Goal: Check status: Check status

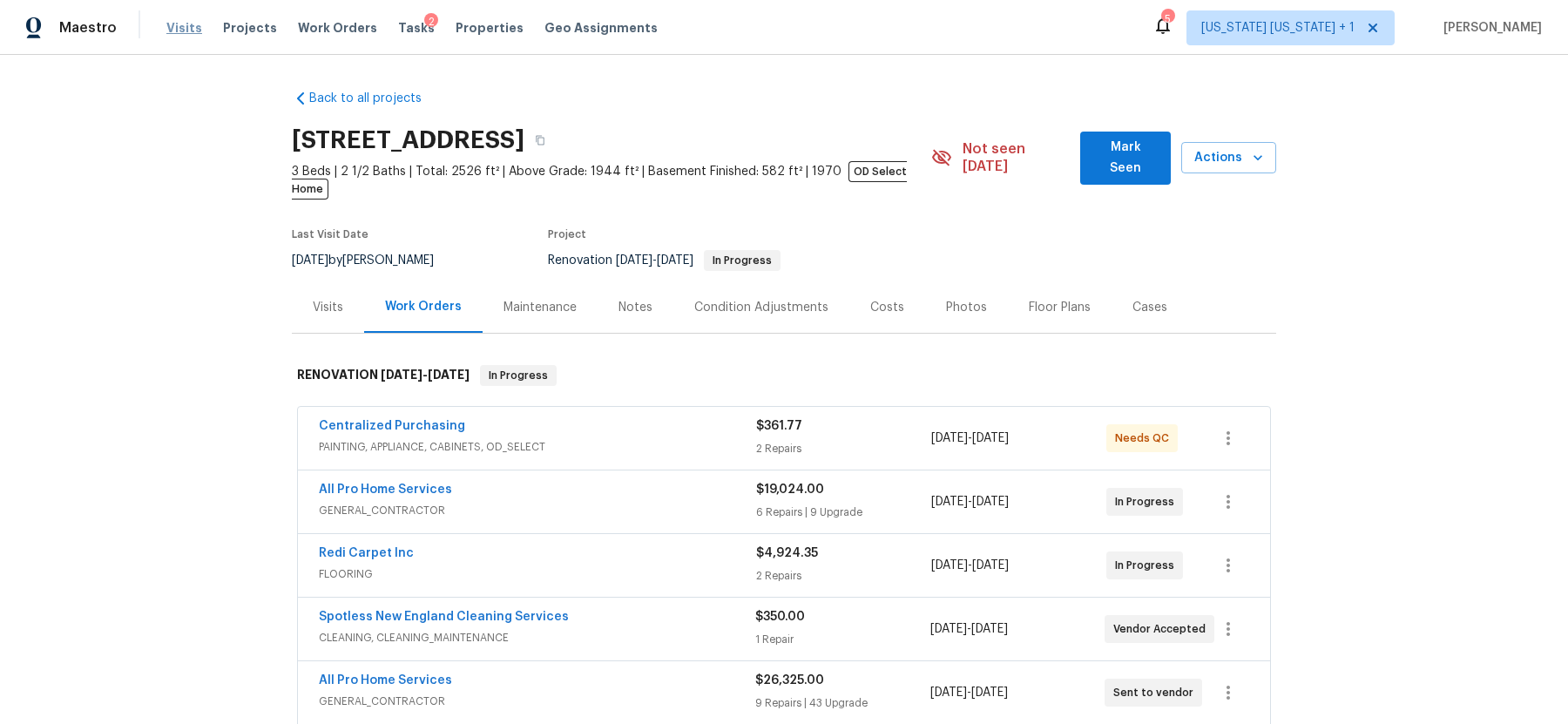
click at [180, 27] on span "Visits" at bounding box center [184, 27] width 36 height 17
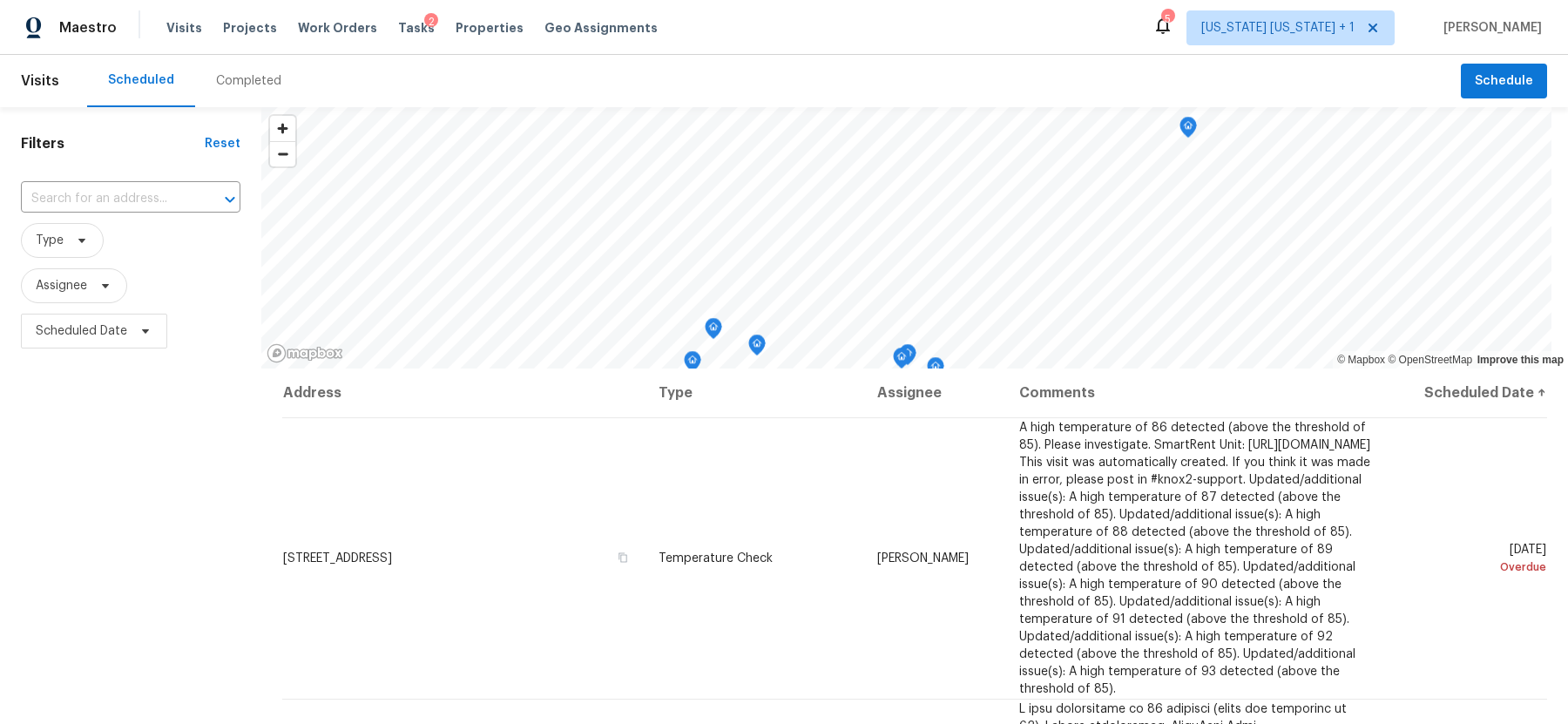
click at [255, 81] on div "Completed" at bounding box center [248, 81] width 65 height 17
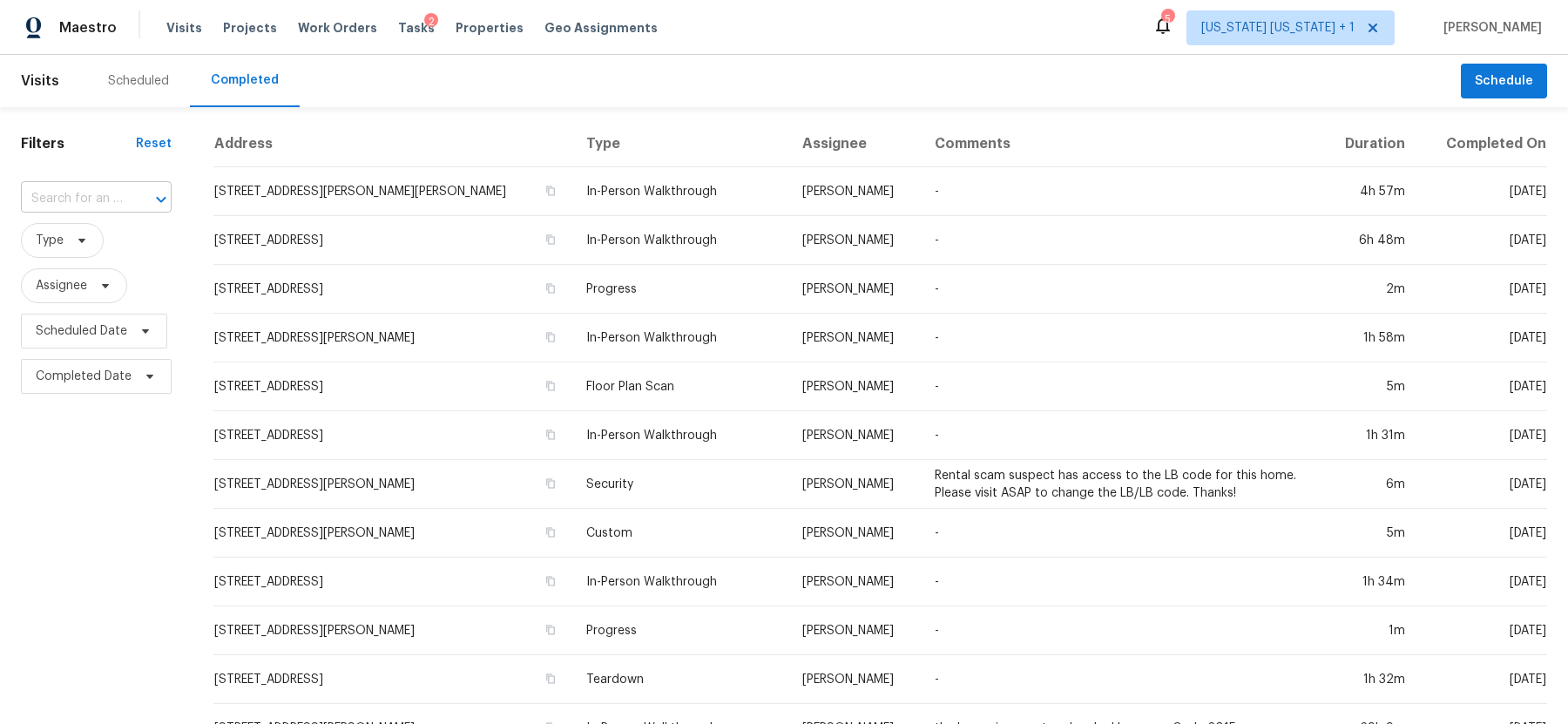
click at [103, 197] on input "text" at bounding box center [72, 198] width 102 height 27
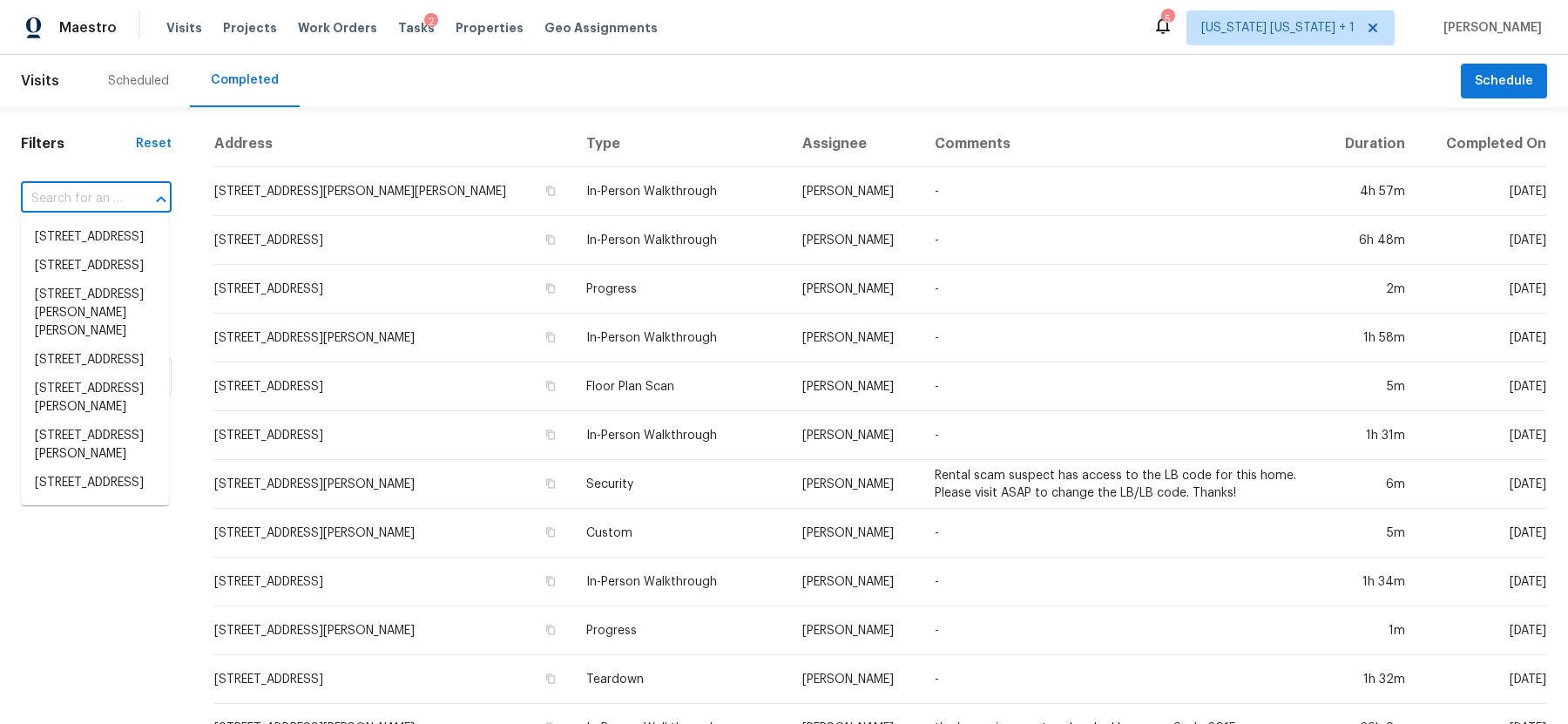
paste input "[STREET_ADDRESS][PERSON_NAME]"
type input "[STREET_ADDRESS][PERSON_NAME]"
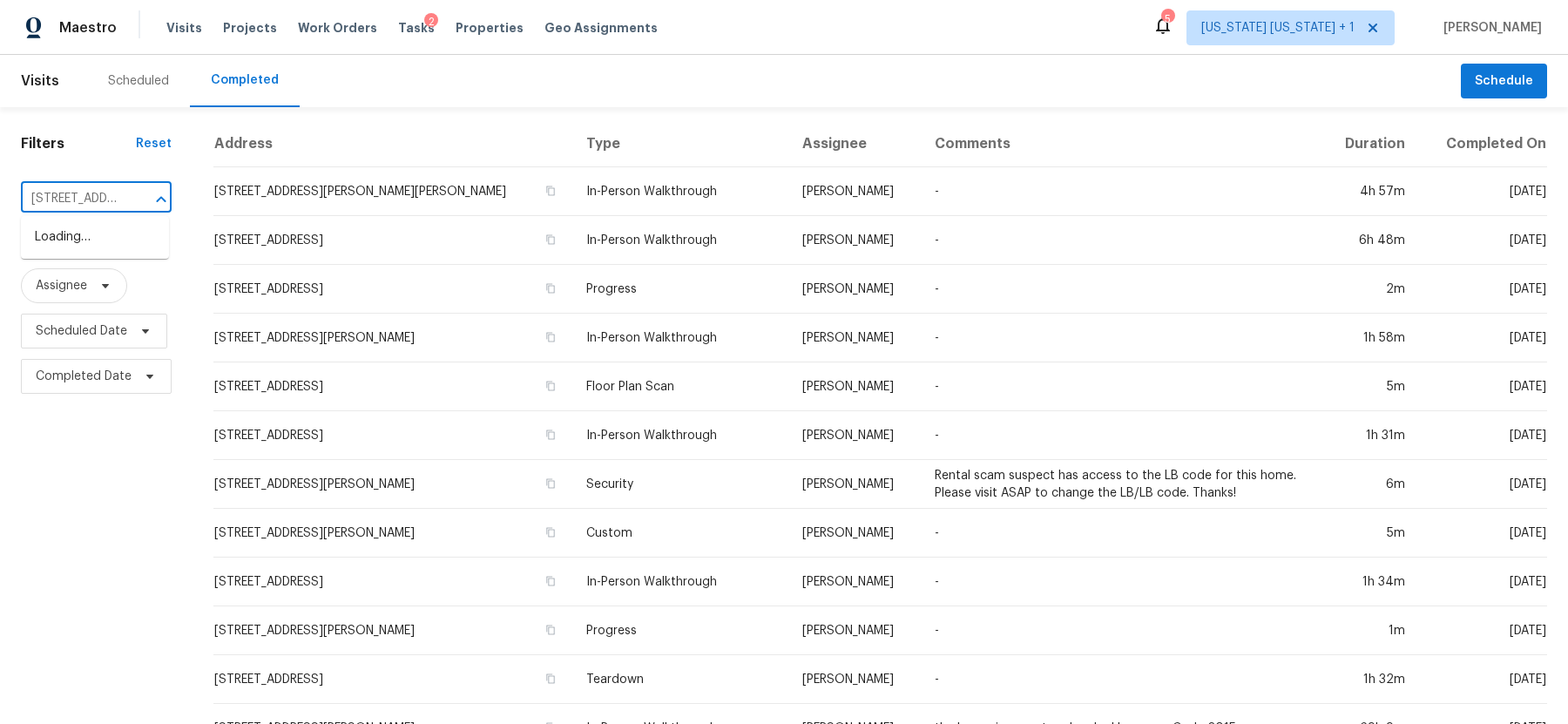
scroll to position [0, 151]
click at [83, 246] on li "[STREET_ADDRESS][PERSON_NAME]" at bounding box center [94, 247] width 148 height 47
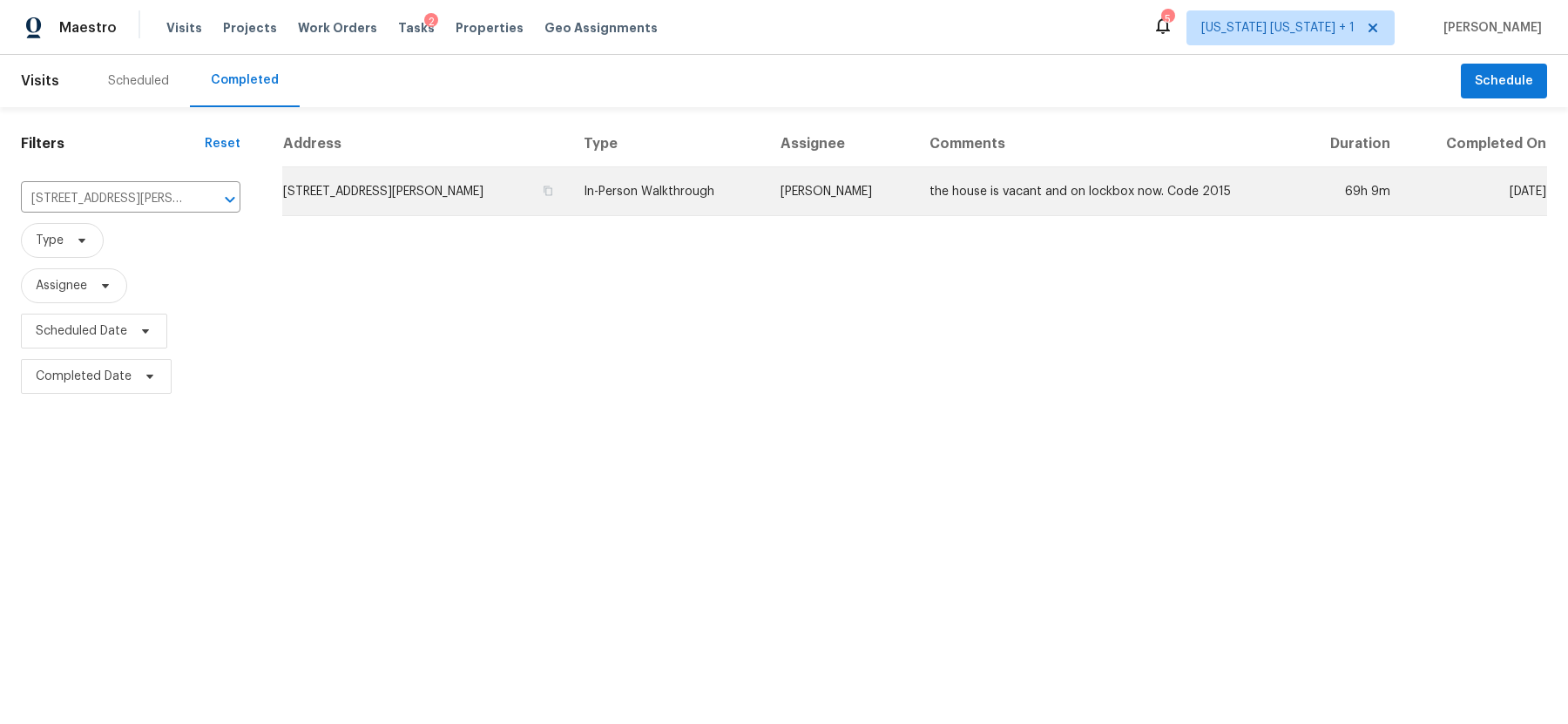
click at [476, 187] on td "[STREET_ADDRESS][PERSON_NAME]" at bounding box center [426, 192] width 287 height 49
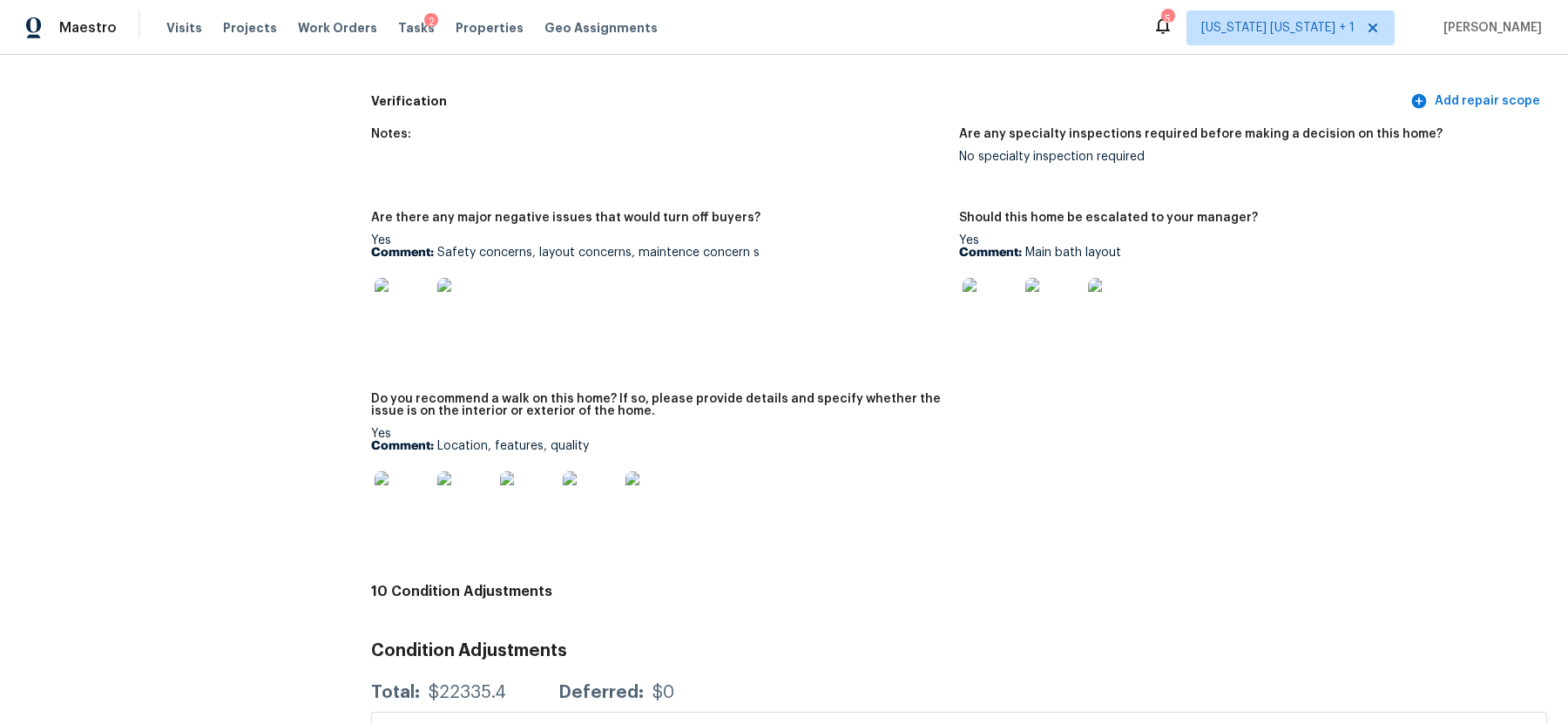
scroll to position [3594, 0]
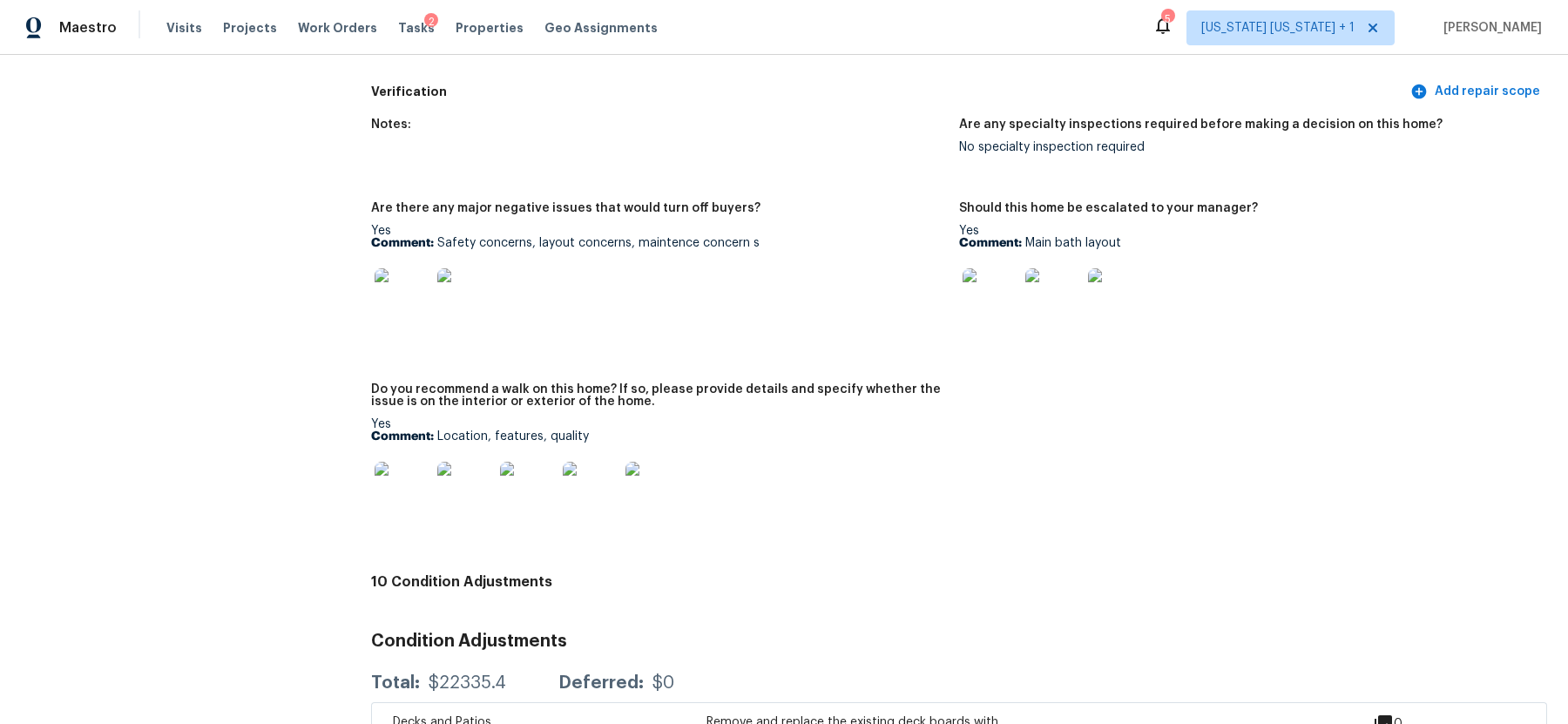
click at [406, 492] on img at bounding box center [402, 490] width 56 height 56
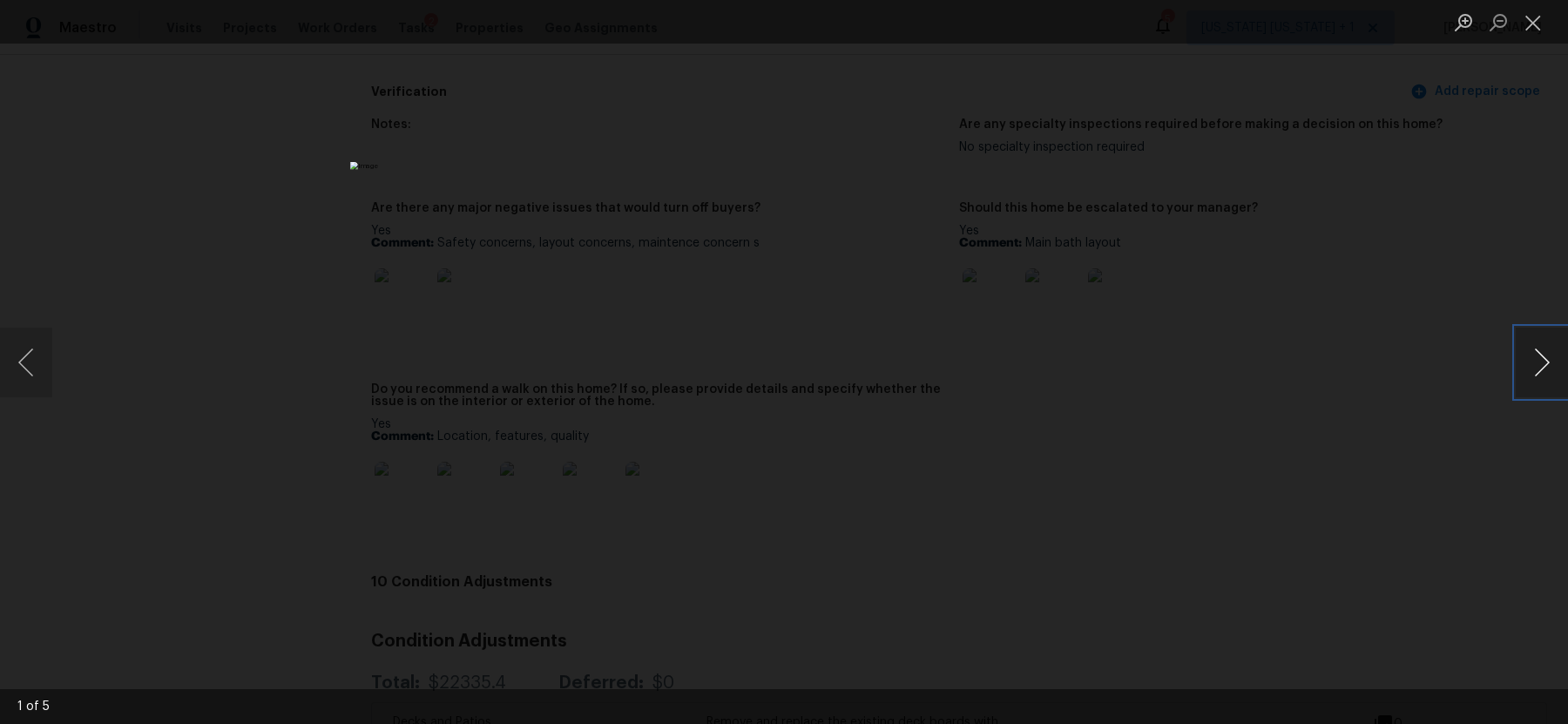
click at [1542, 365] on button "Next image" at bounding box center [1542, 363] width 52 height 70
click at [20, 356] on button "Previous image" at bounding box center [26, 363] width 52 height 70
click at [1542, 362] on button "Next image" at bounding box center [1542, 363] width 52 height 70
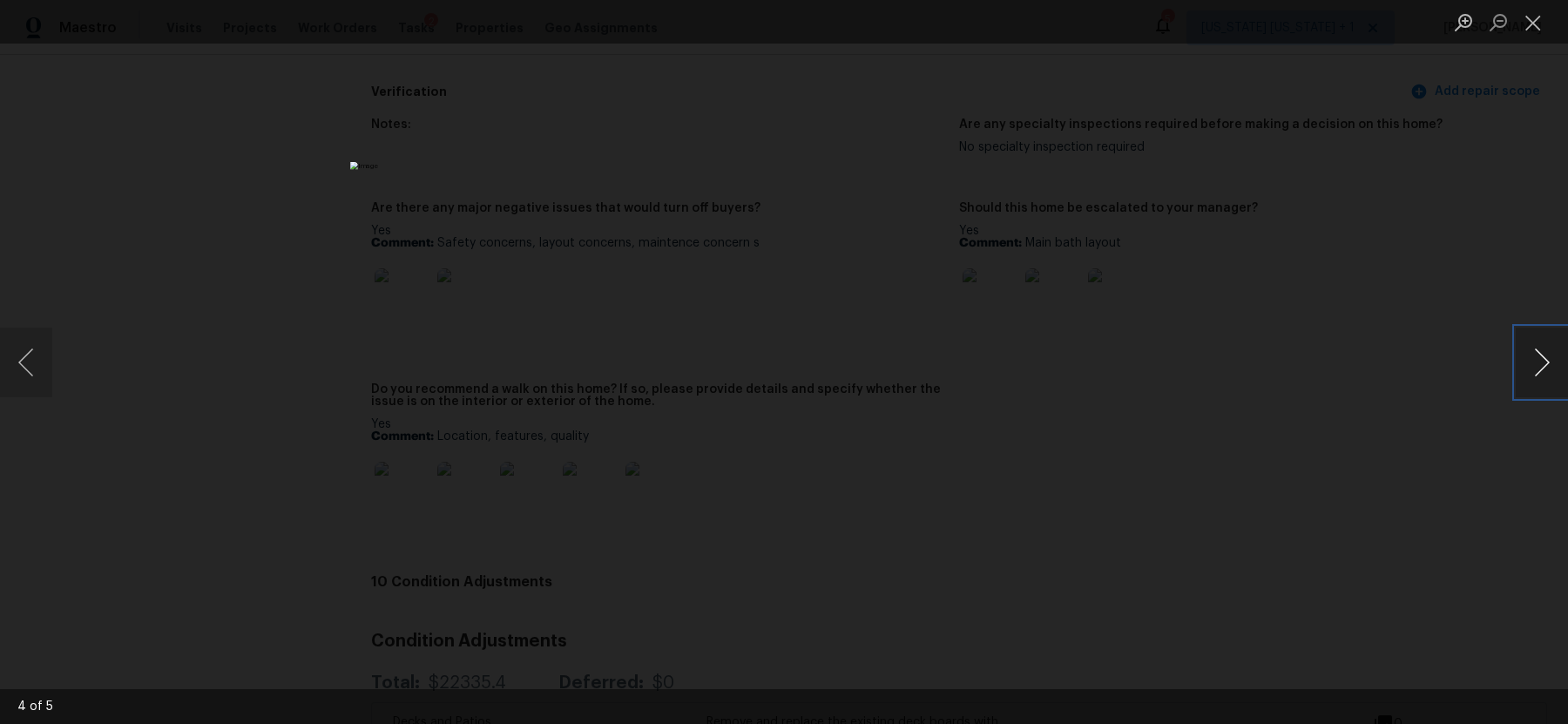
click at [1542, 362] on button "Next image" at bounding box center [1542, 363] width 52 height 70
click at [1343, 434] on div "Lightbox" at bounding box center [784, 362] width 1568 height 724
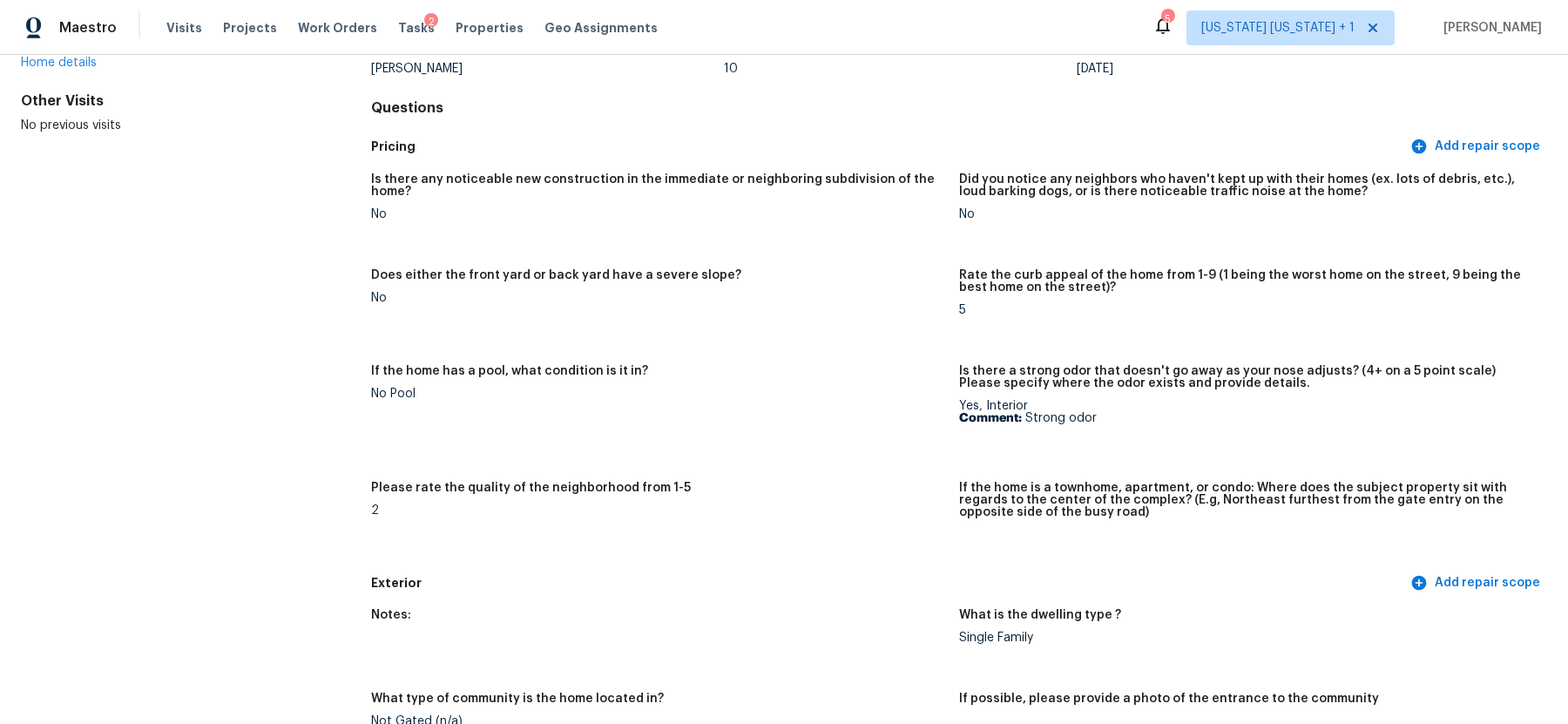
scroll to position [145, 0]
